Goal: Check status: Check status

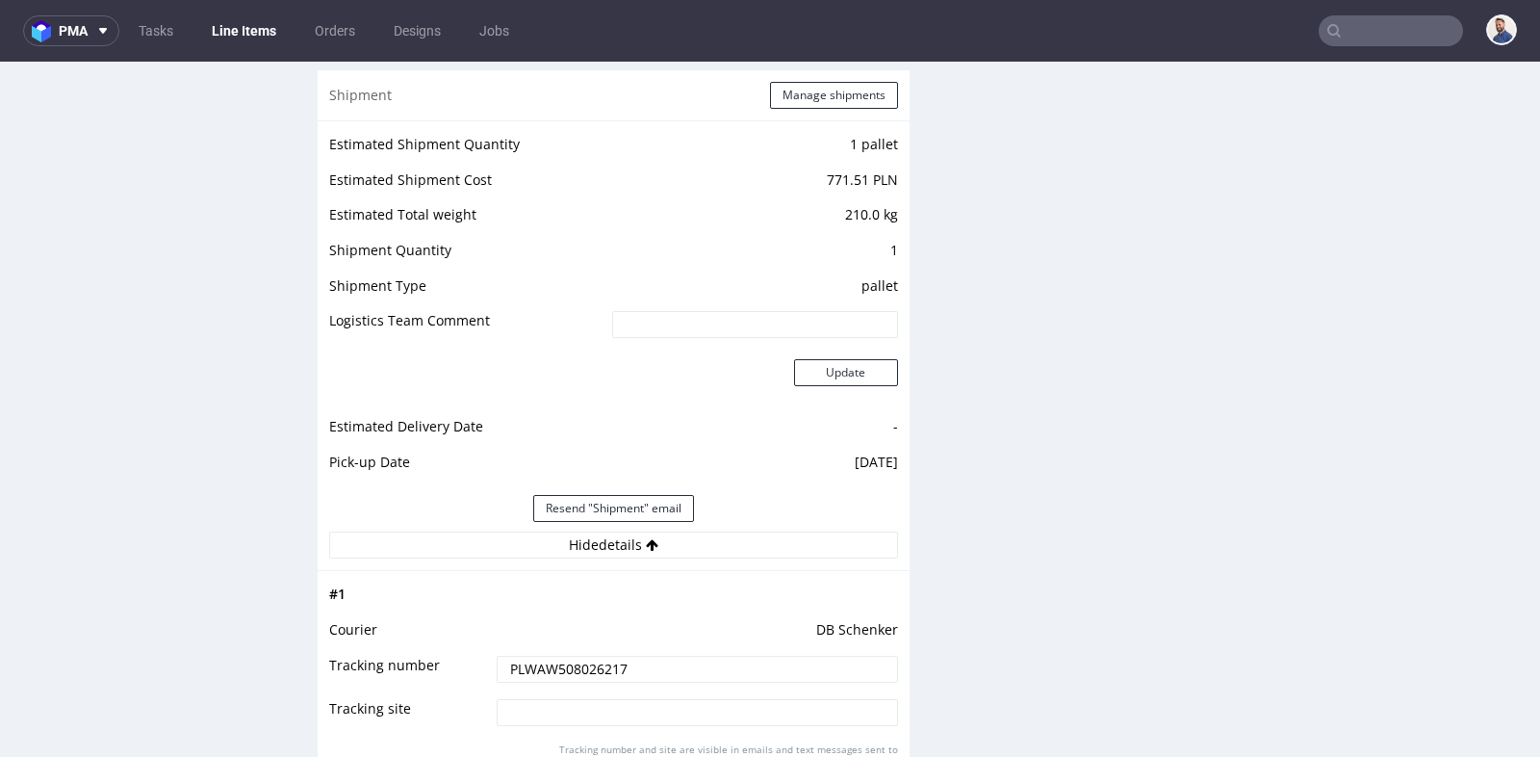
scroll to position [5, 0]
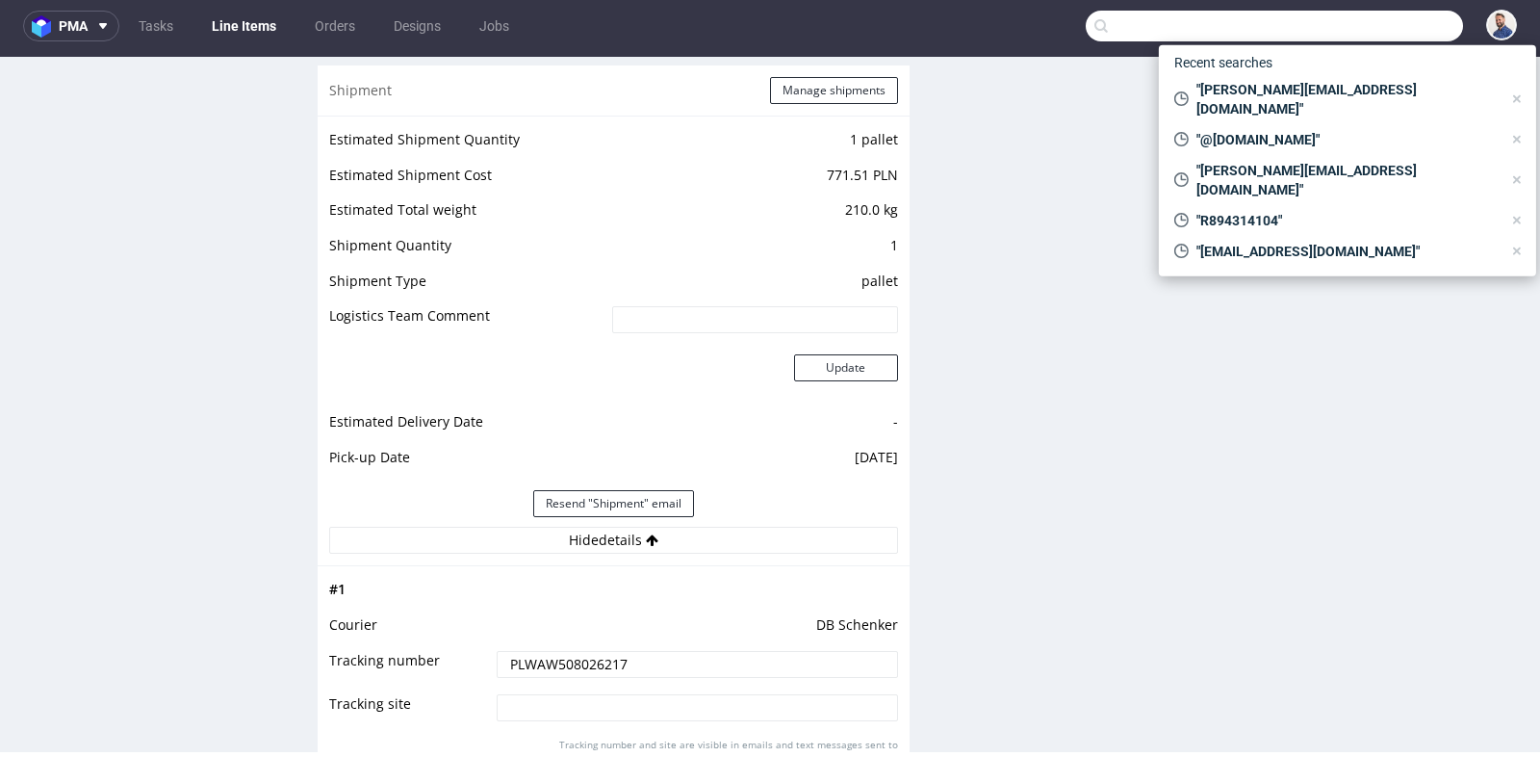
click at [1372, 29] on input "text" at bounding box center [1274, 26] width 377 height 31
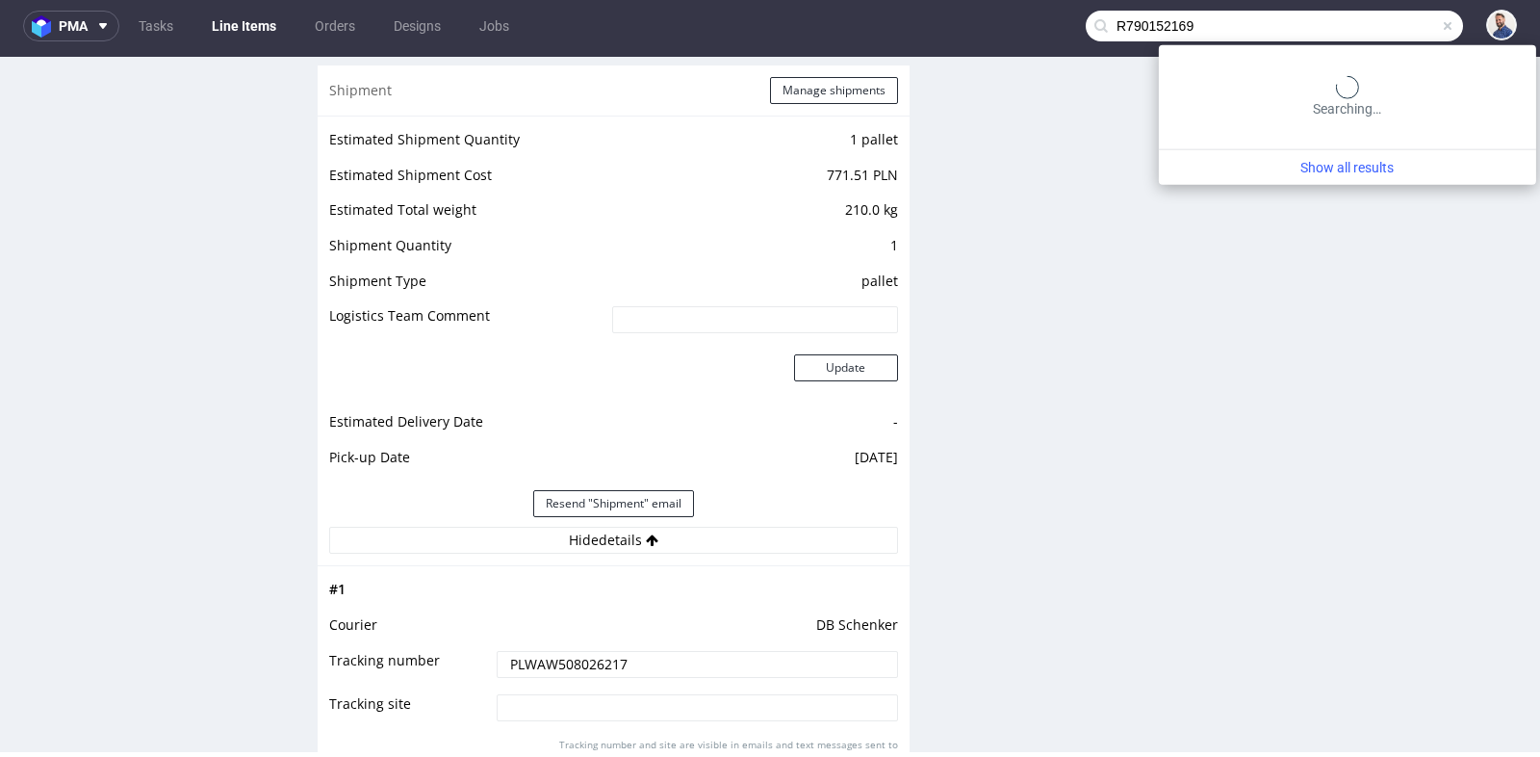
type input "R790152169"
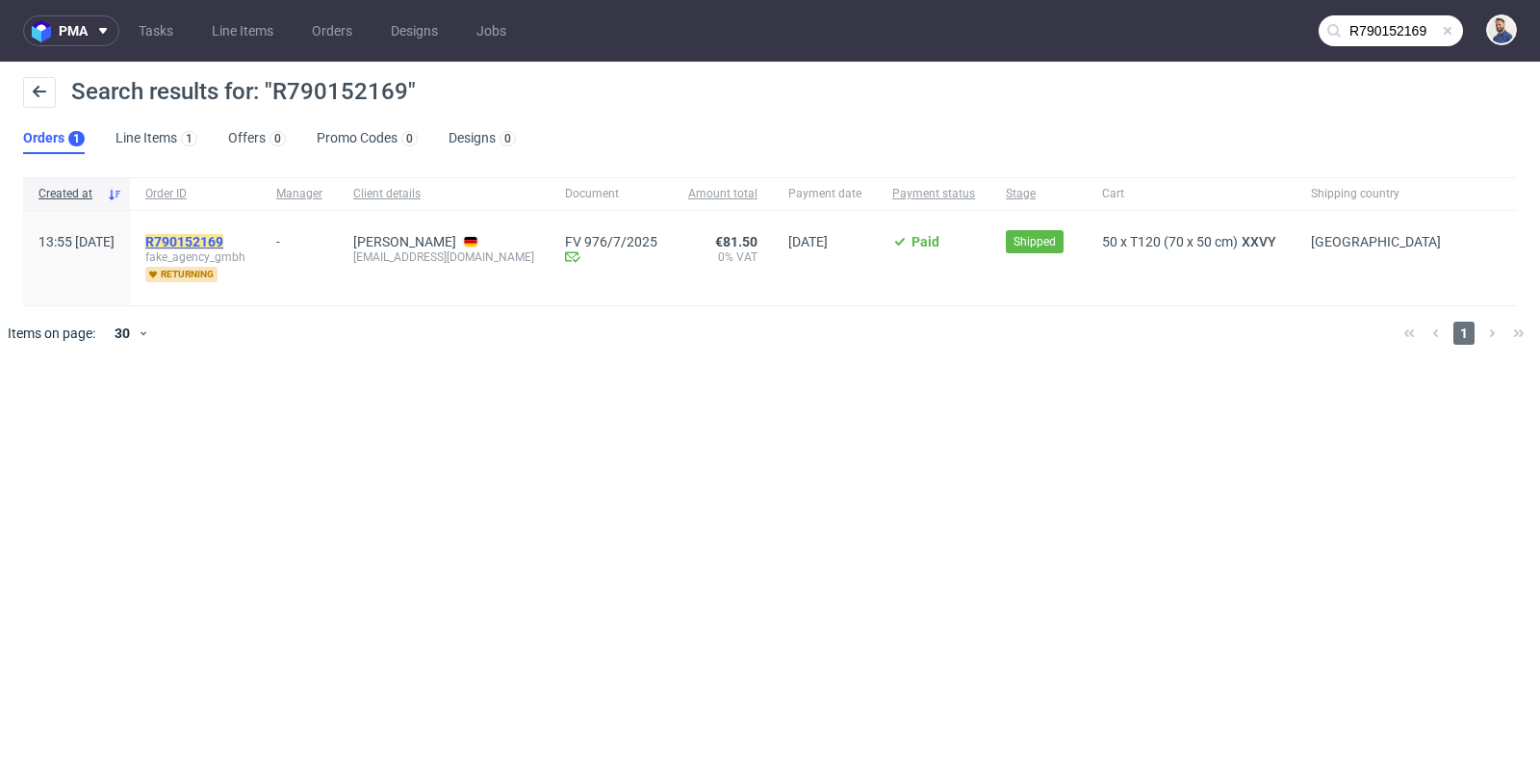
click at [223, 241] on mark "R790152169" at bounding box center [184, 241] width 78 height 15
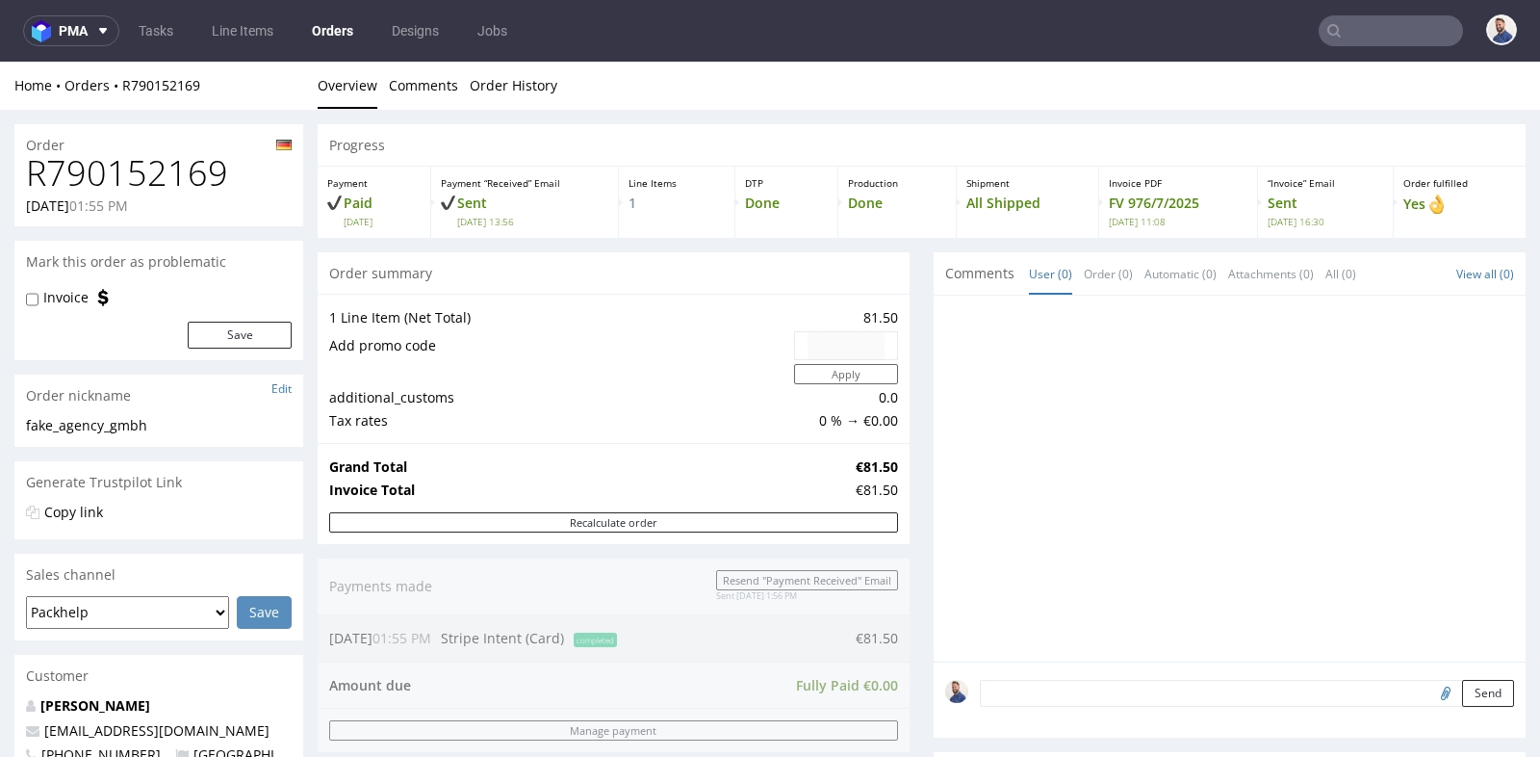
click at [915, 420] on div "Progress Payment Paid [DATE] Payment “Received” Email Sent [DATE] 13:56 Line It…" at bounding box center [922, 681] width 1208 height 1115
click at [914, 552] on div "Progress Payment Paid [DATE] Payment “Received” Email Sent [DATE] 13:56 Line It…" at bounding box center [922, 681] width 1208 height 1115
click at [1375, 7] on nav "pma Tasks Line Items Orders Designs Jobs" at bounding box center [770, 31] width 1540 height 62
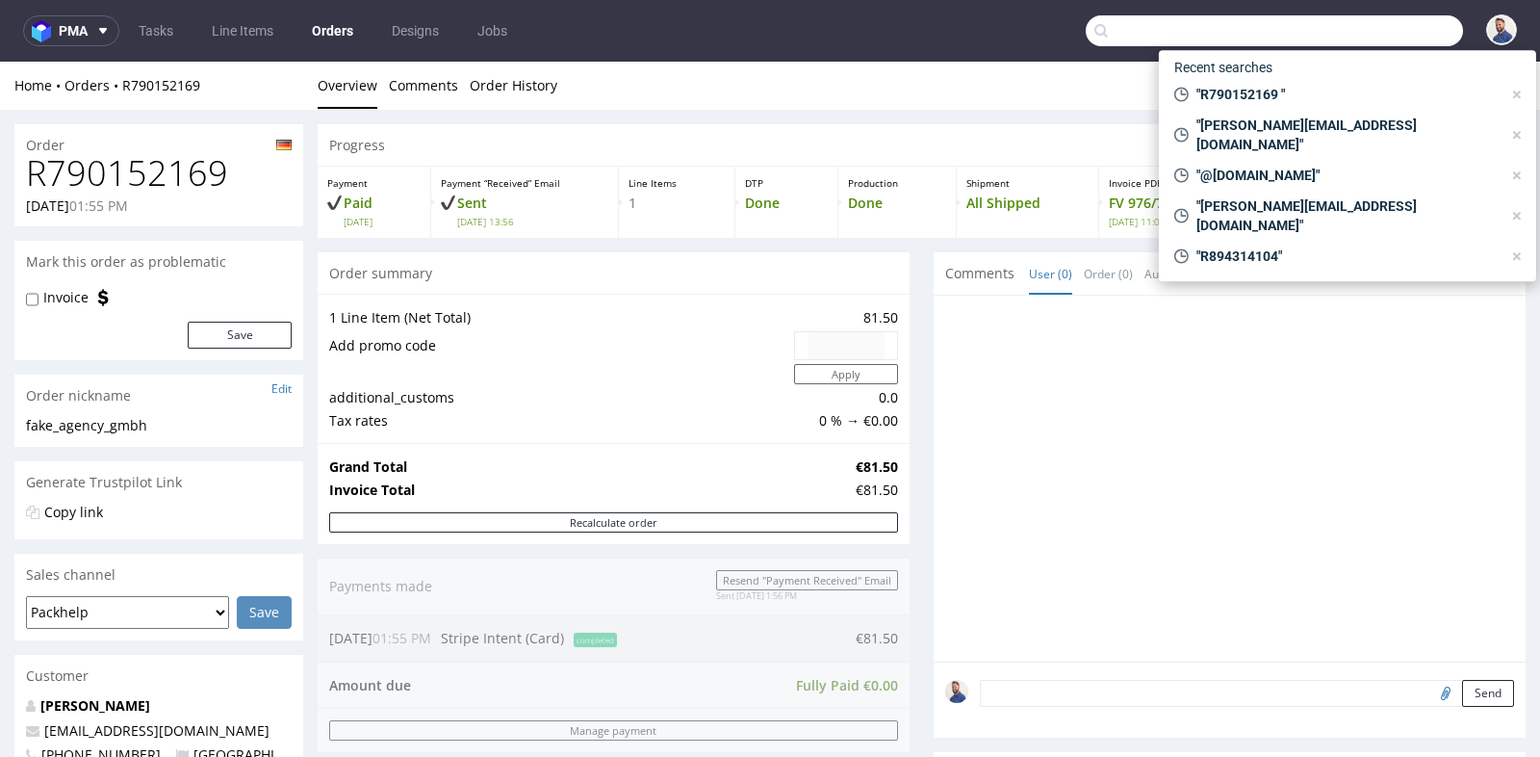
click at [1375, 28] on input "text" at bounding box center [1274, 30] width 377 height 31
paste input "GSIT263884"
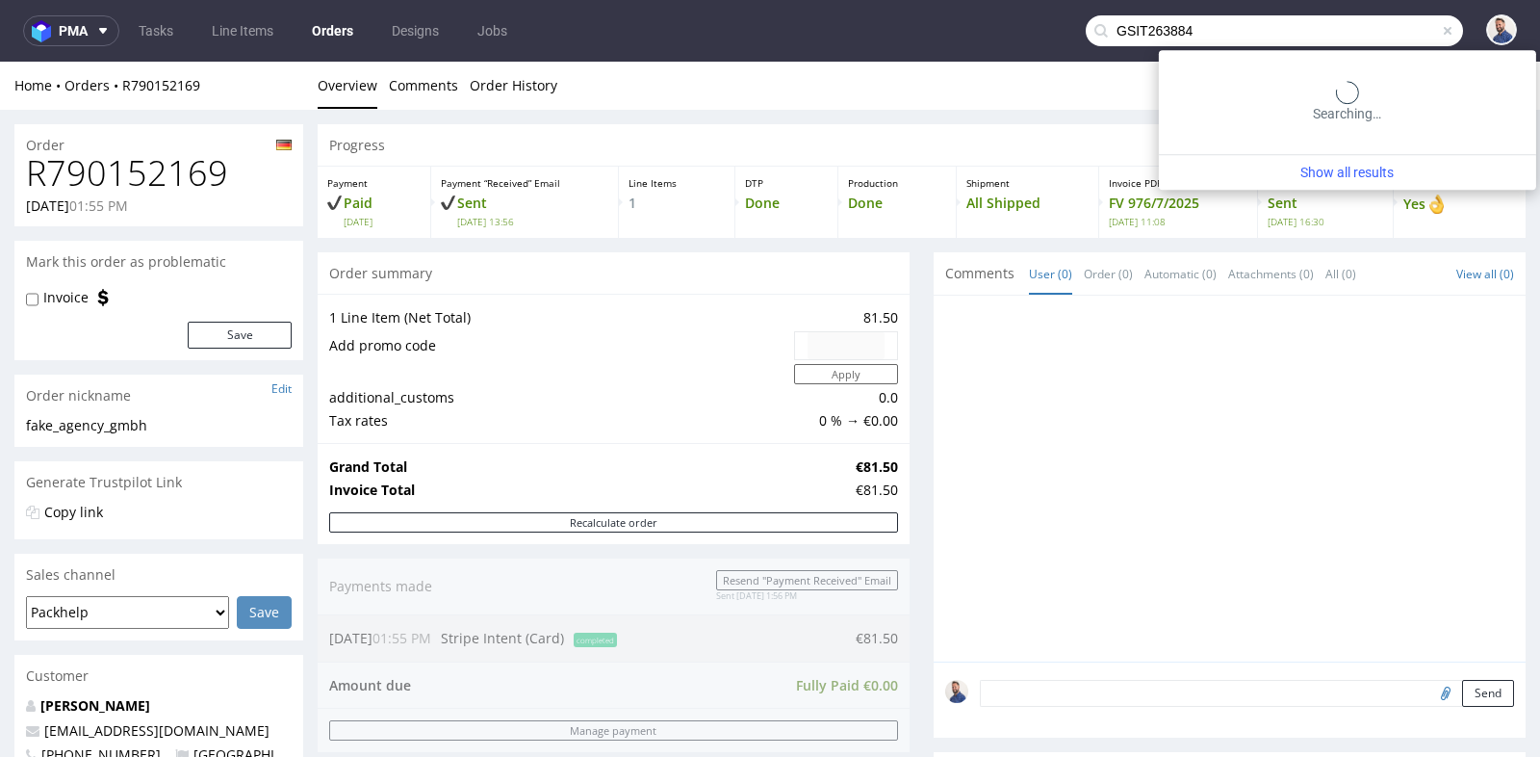
type input "GSIT263884"
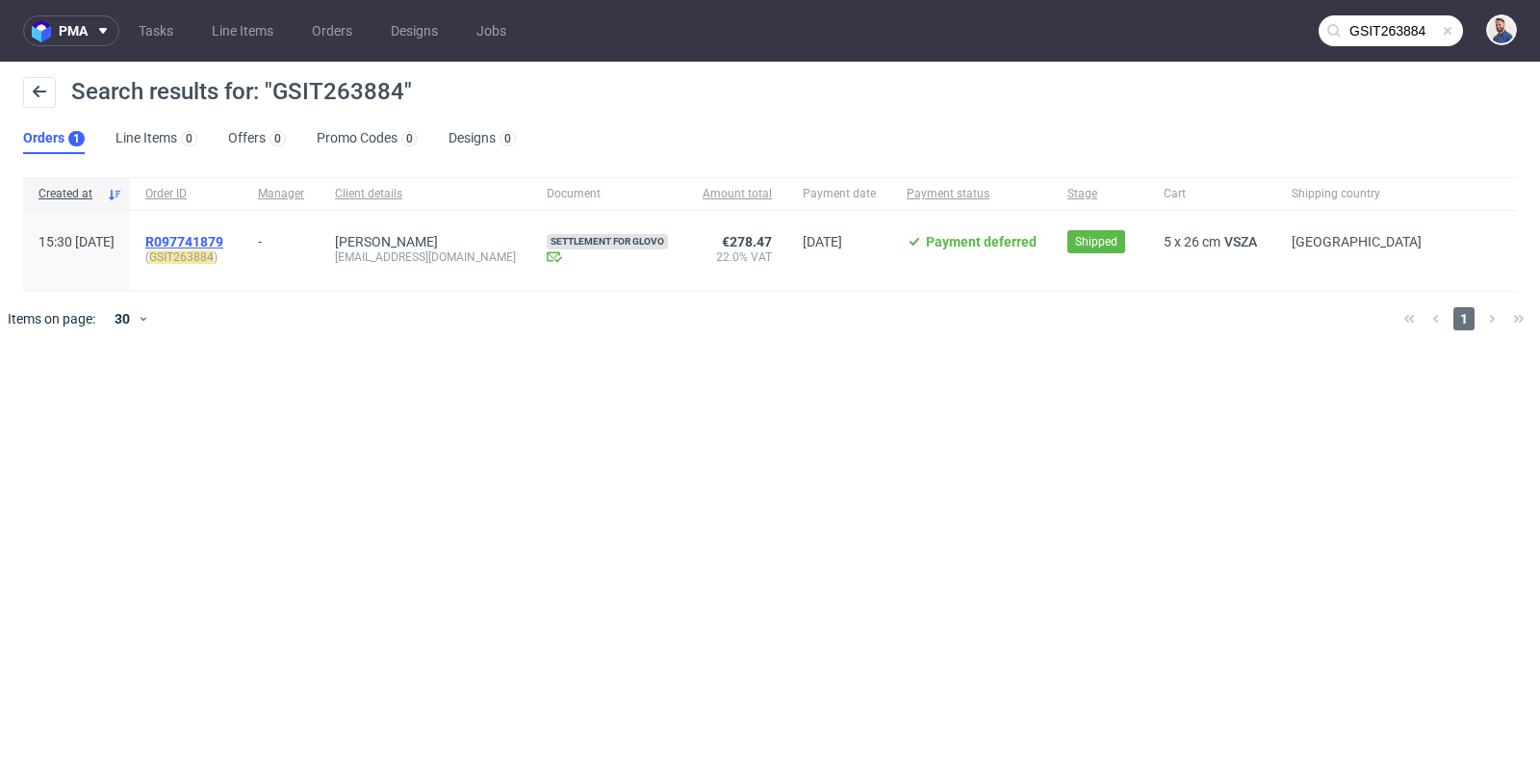
click at [223, 243] on span "R097741879" at bounding box center [184, 241] width 78 height 15
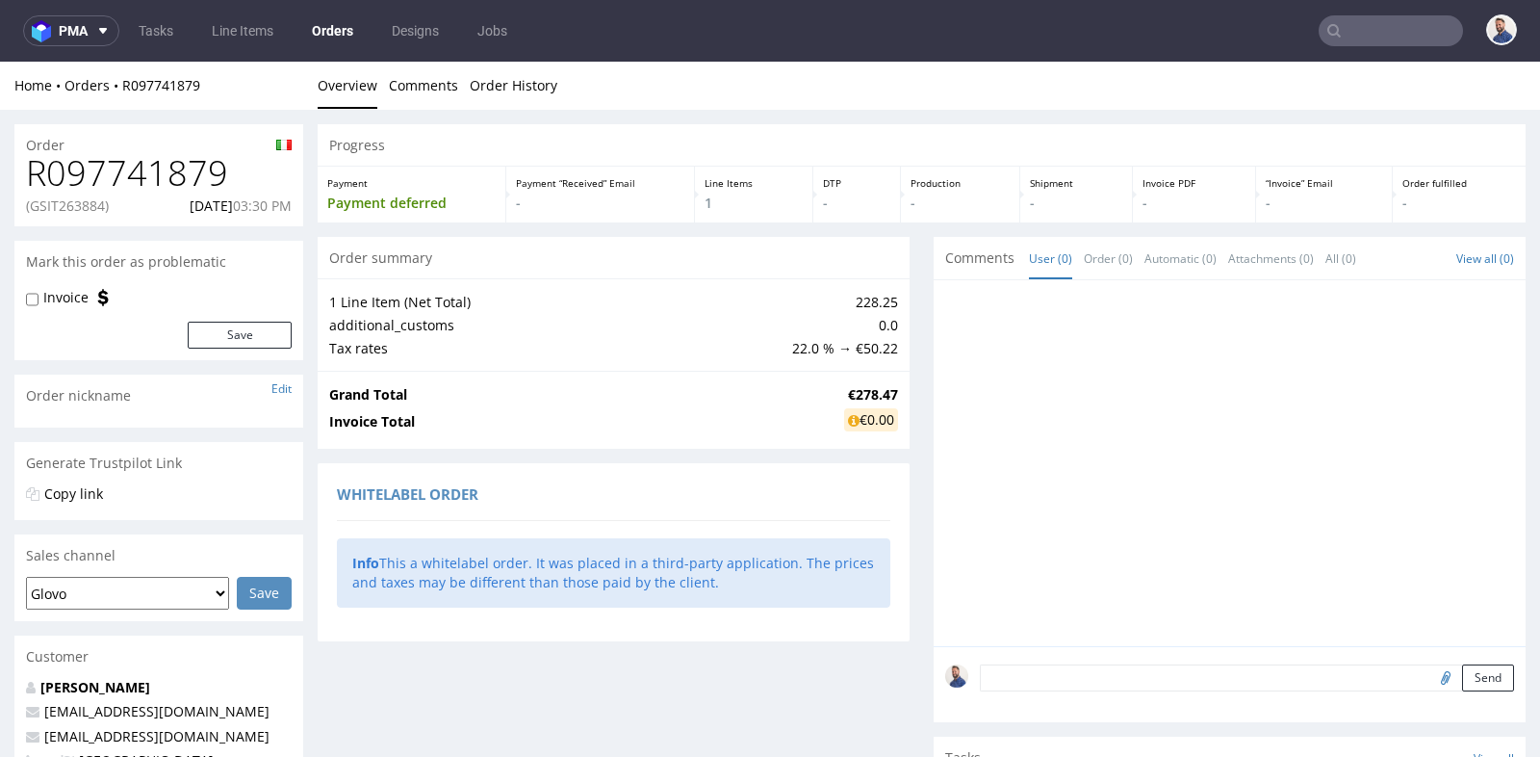
click at [683, 456] on div "Order summary 1 Line Item (Net Total) 228.25 additional_customs 0.0 Tax rates 2…" at bounding box center [614, 542] width 592 height 611
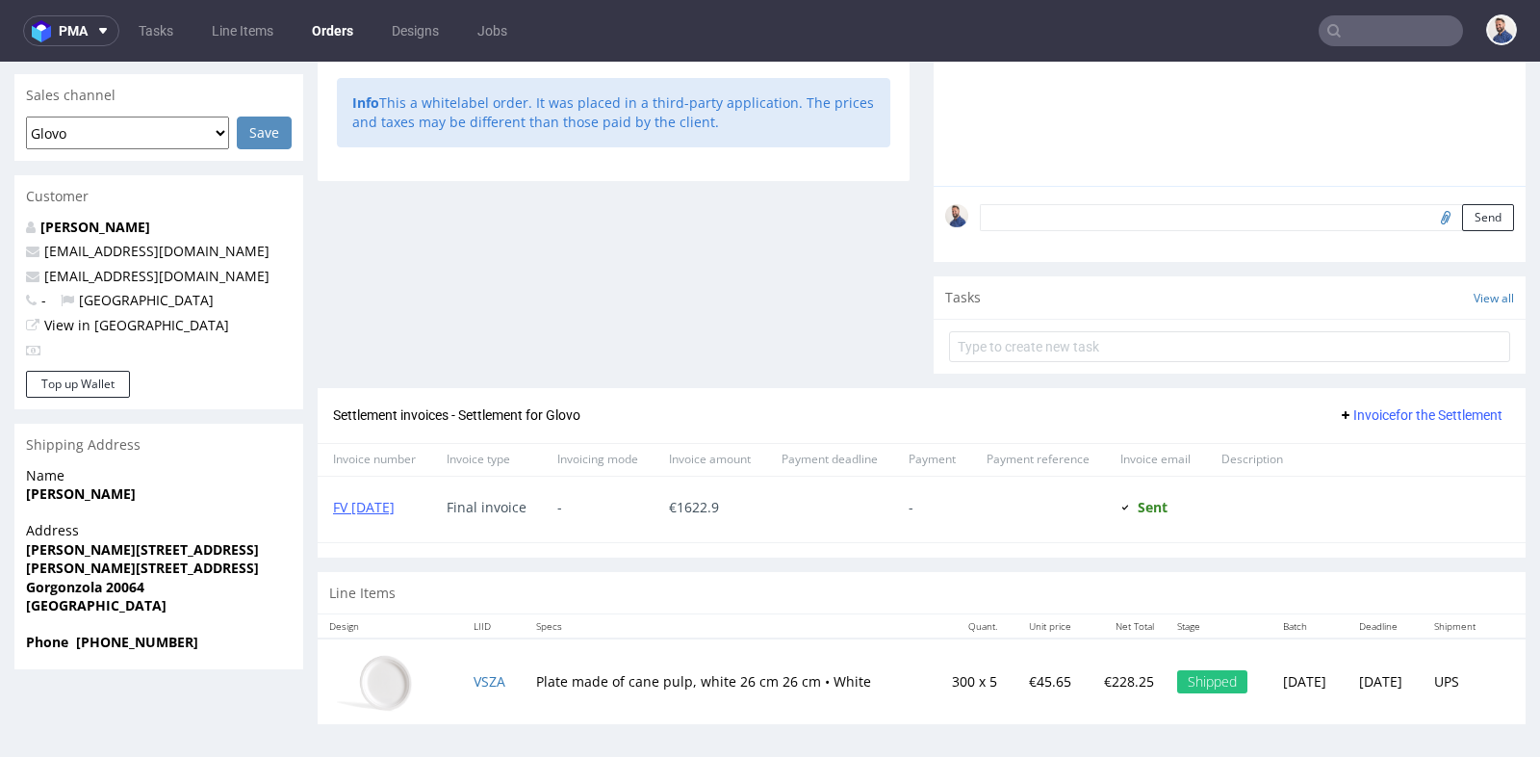
scroll to position [5, 0]
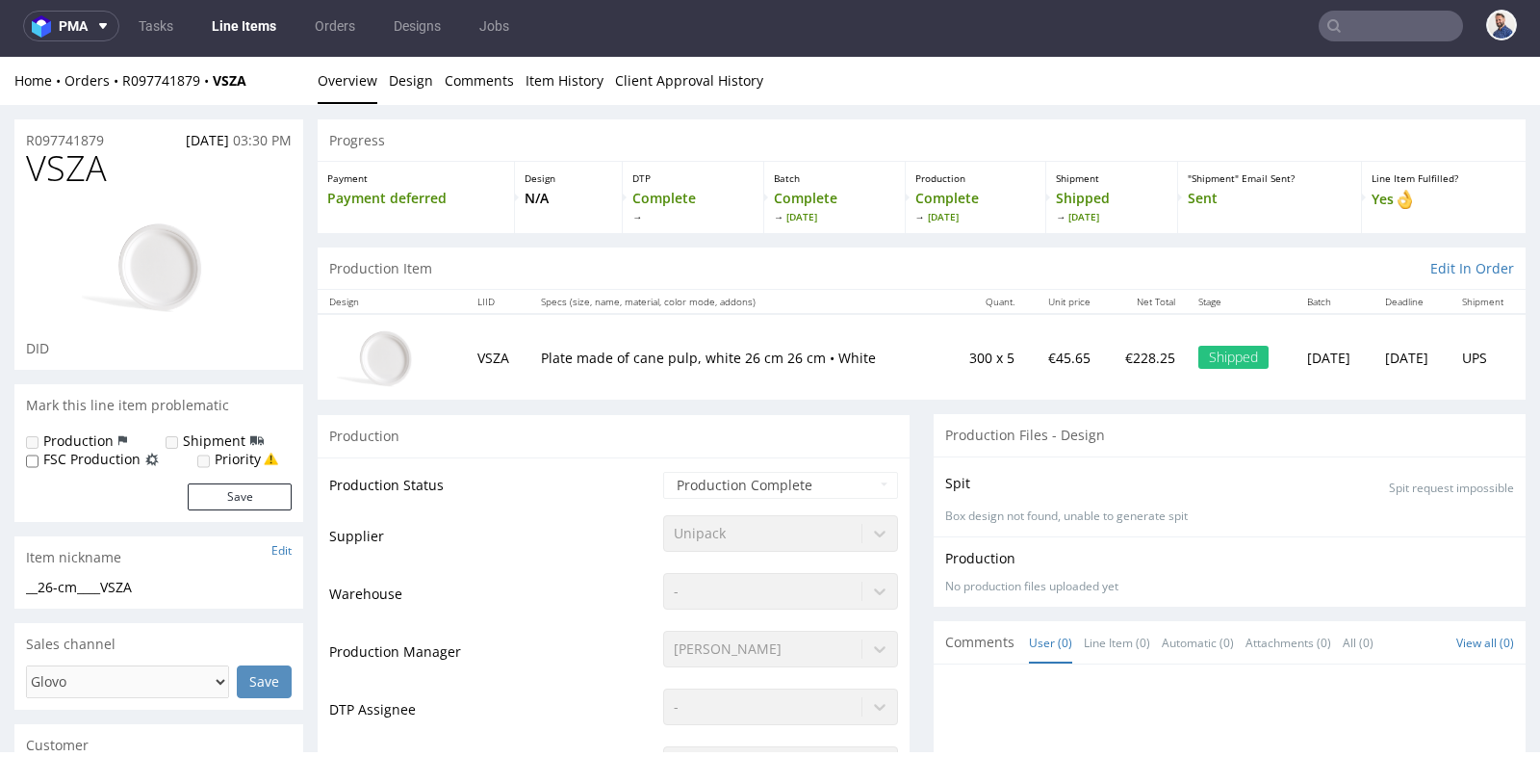
click at [541, 639] on td "Production Manager" at bounding box center [493, 658] width 329 height 58
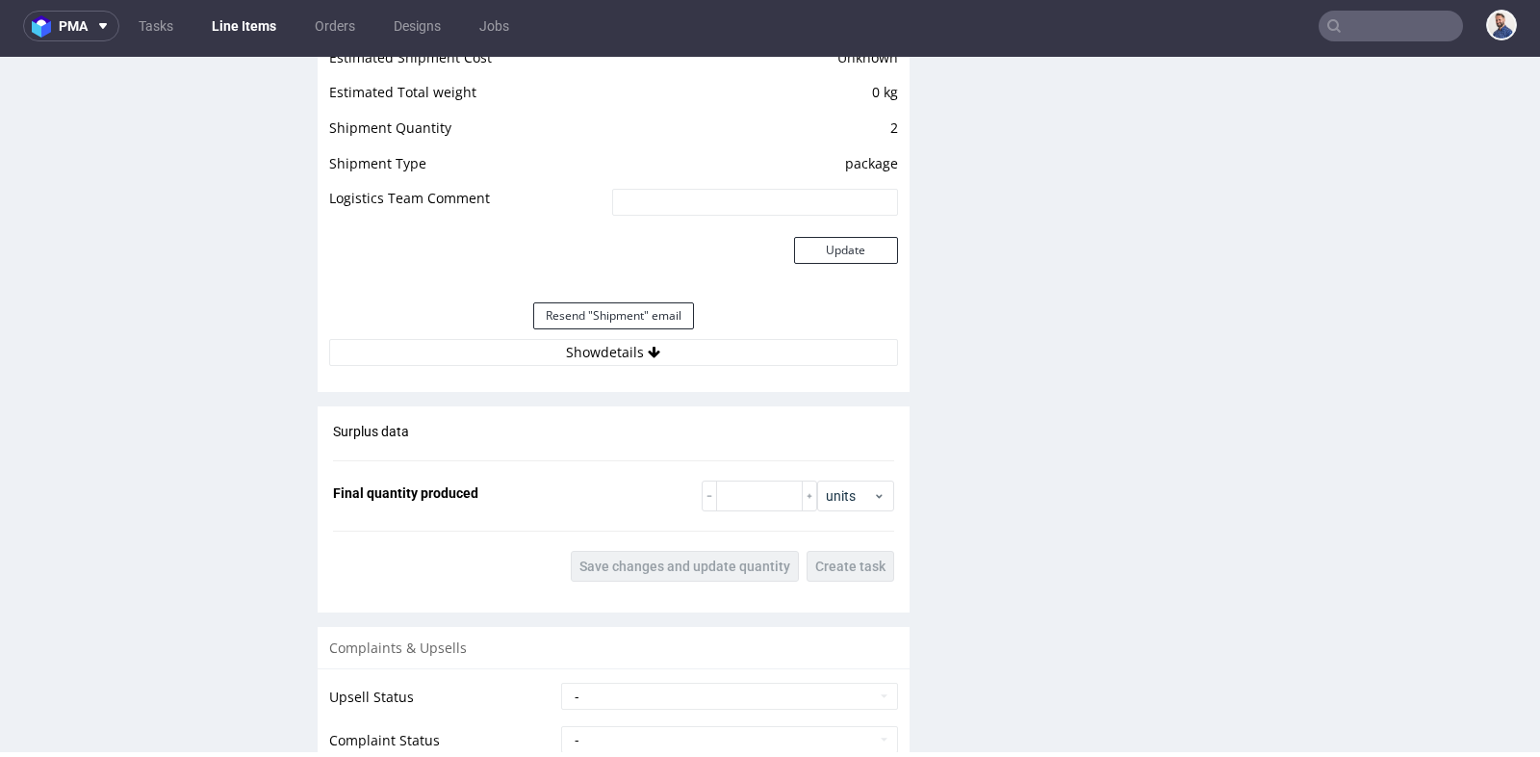
scroll to position [1711, 0]
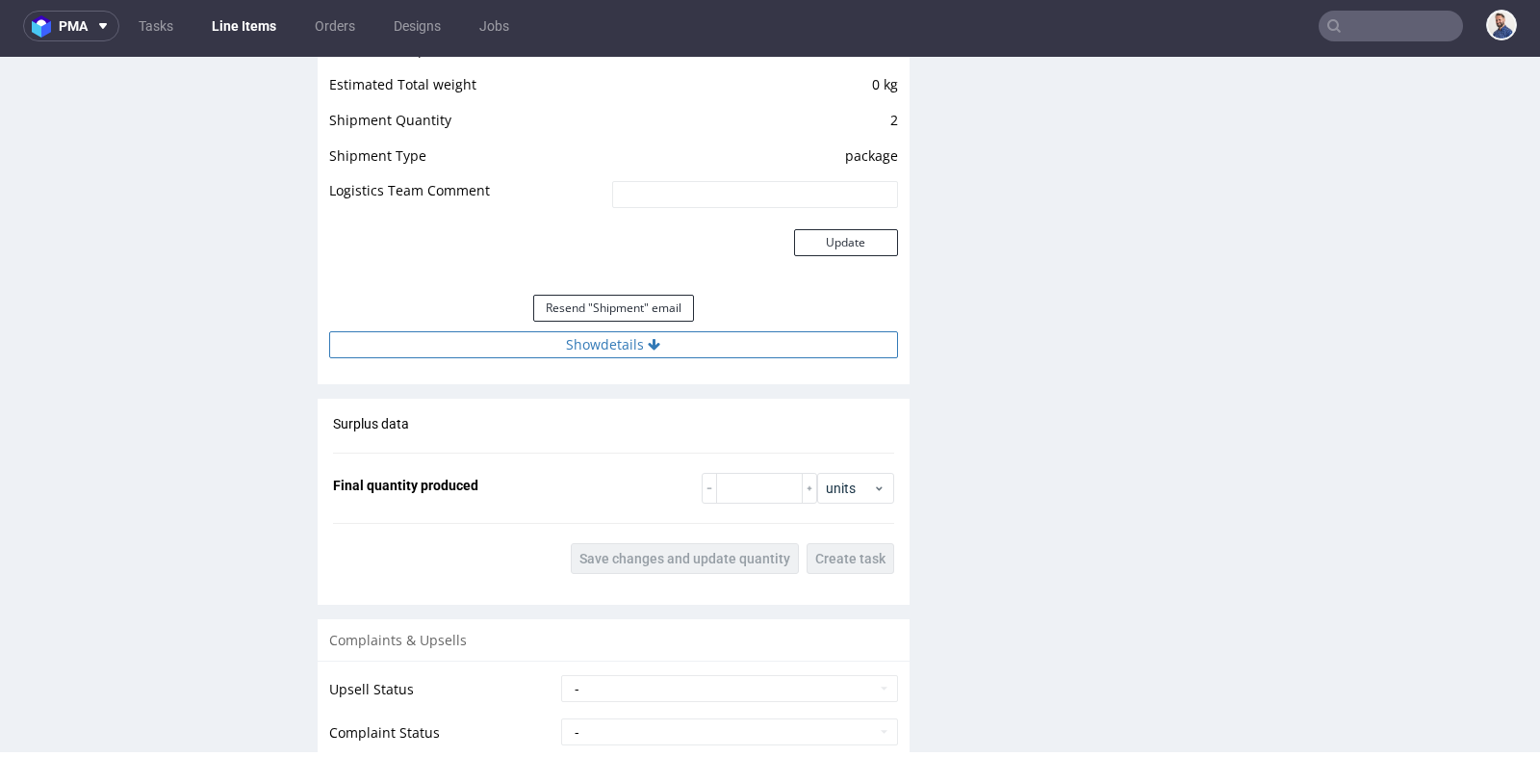
click at [581, 348] on button "Show details" at bounding box center [613, 344] width 569 height 27
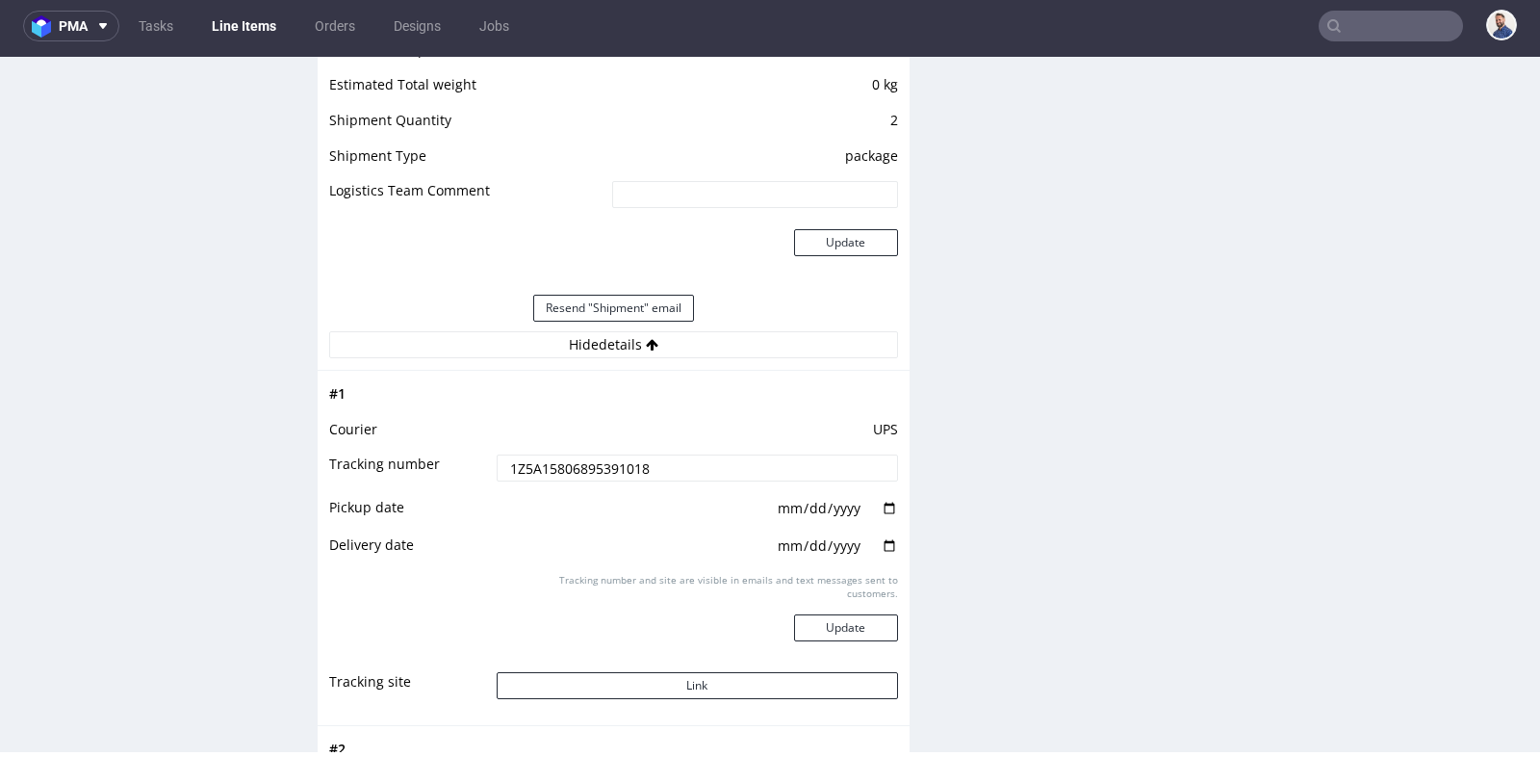
click at [623, 467] on input "1Z5A15806895391018" at bounding box center [697, 467] width 401 height 27
